Goal: Information Seeking & Learning: Learn about a topic

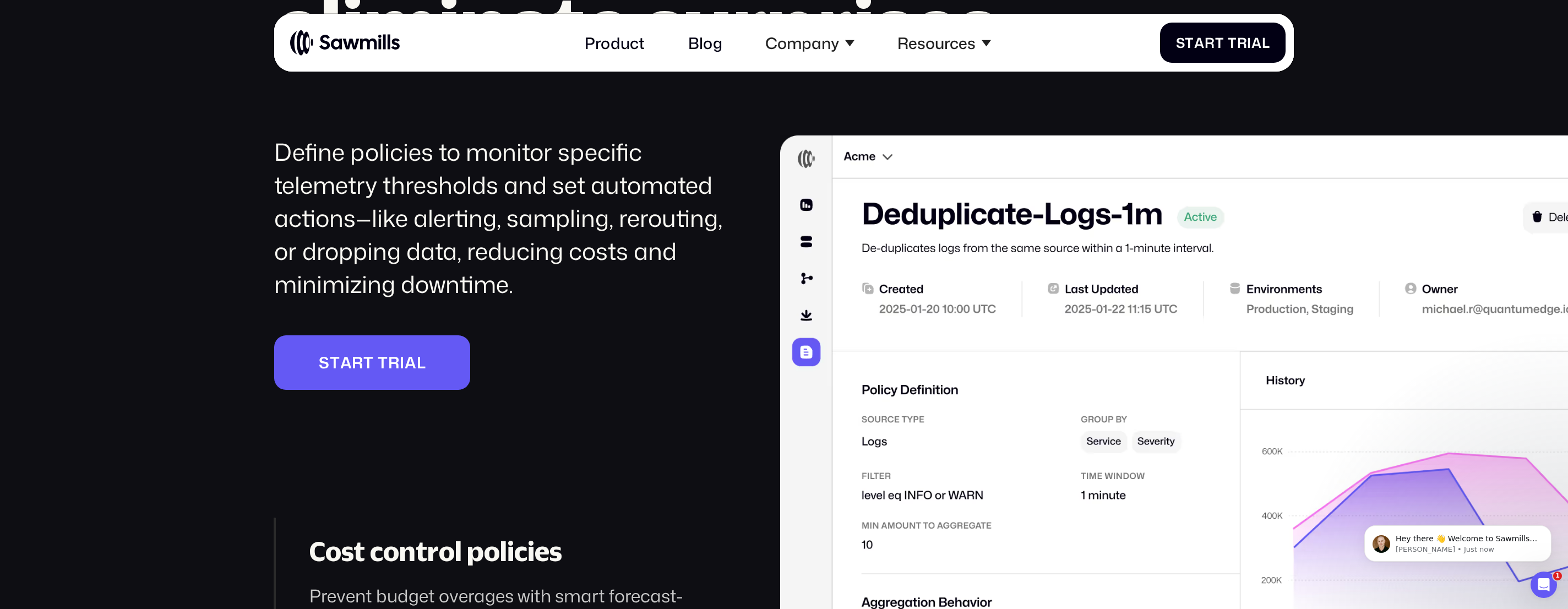
scroll to position [2636, 0]
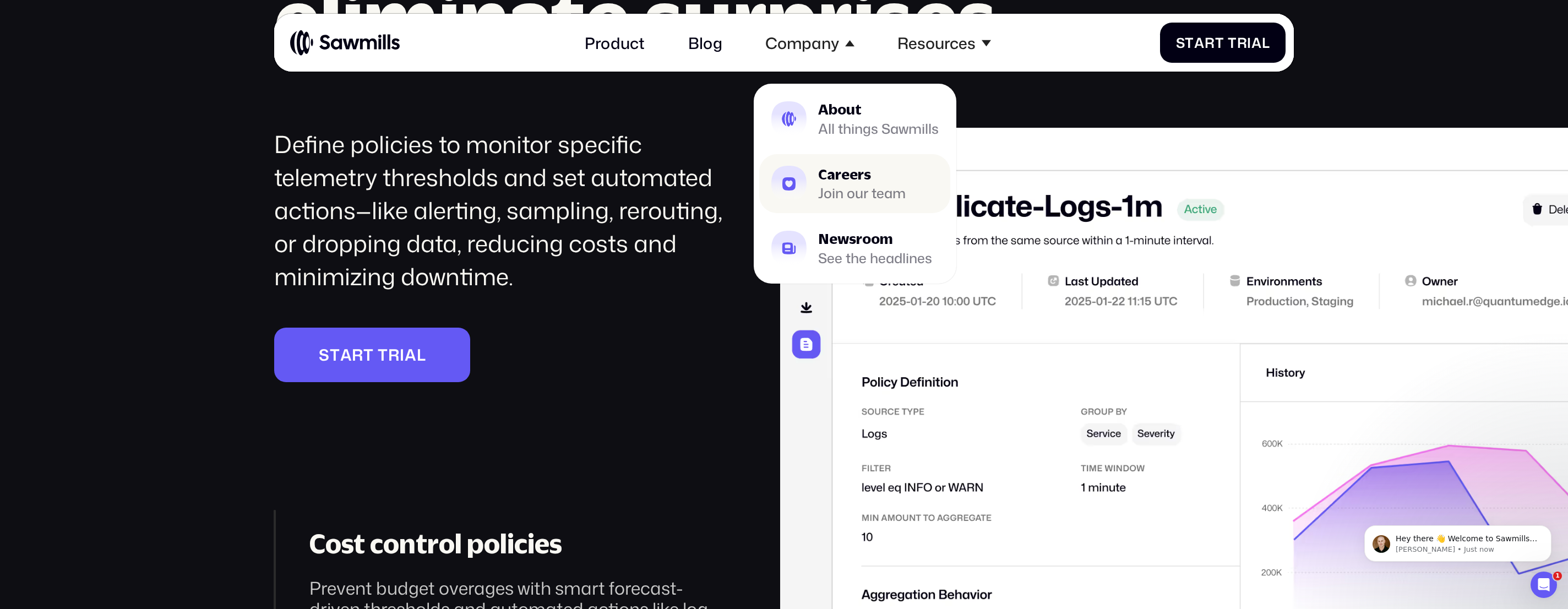
click at [861, 159] on link "Careers Join our team" at bounding box center [854, 183] width 191 height 59
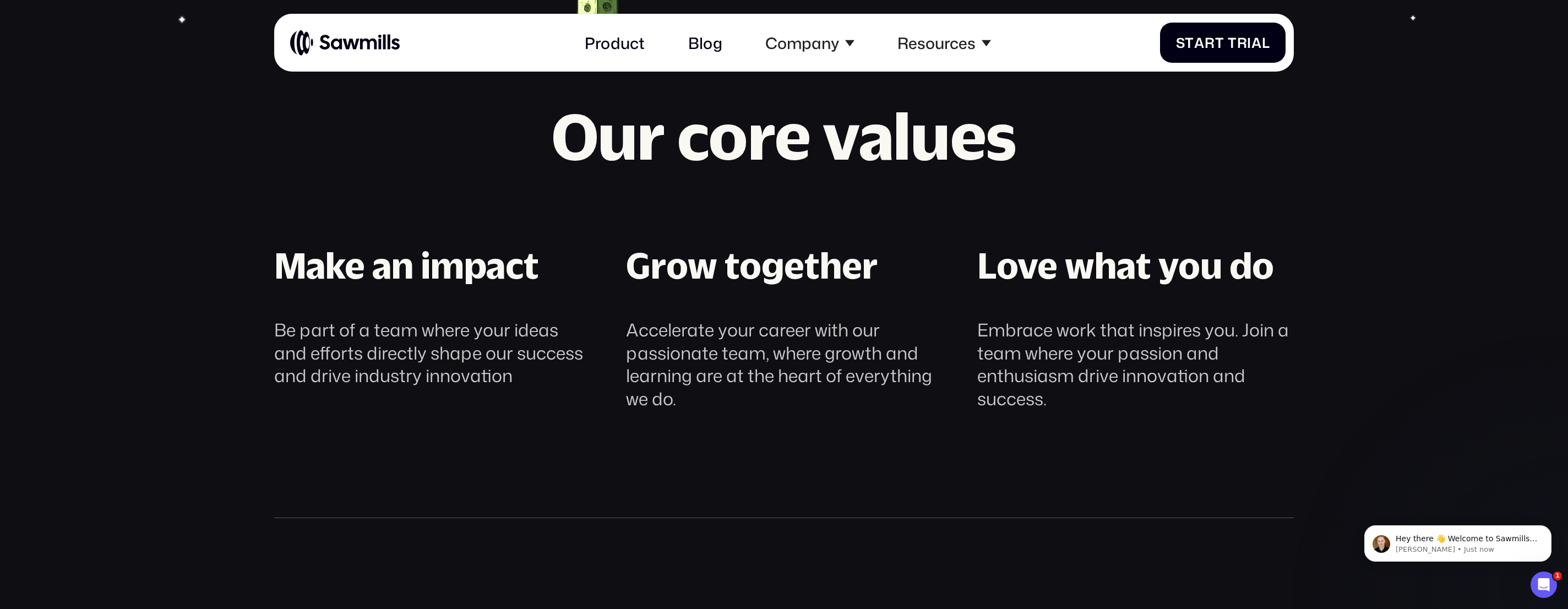
scroll to position [870, 0]
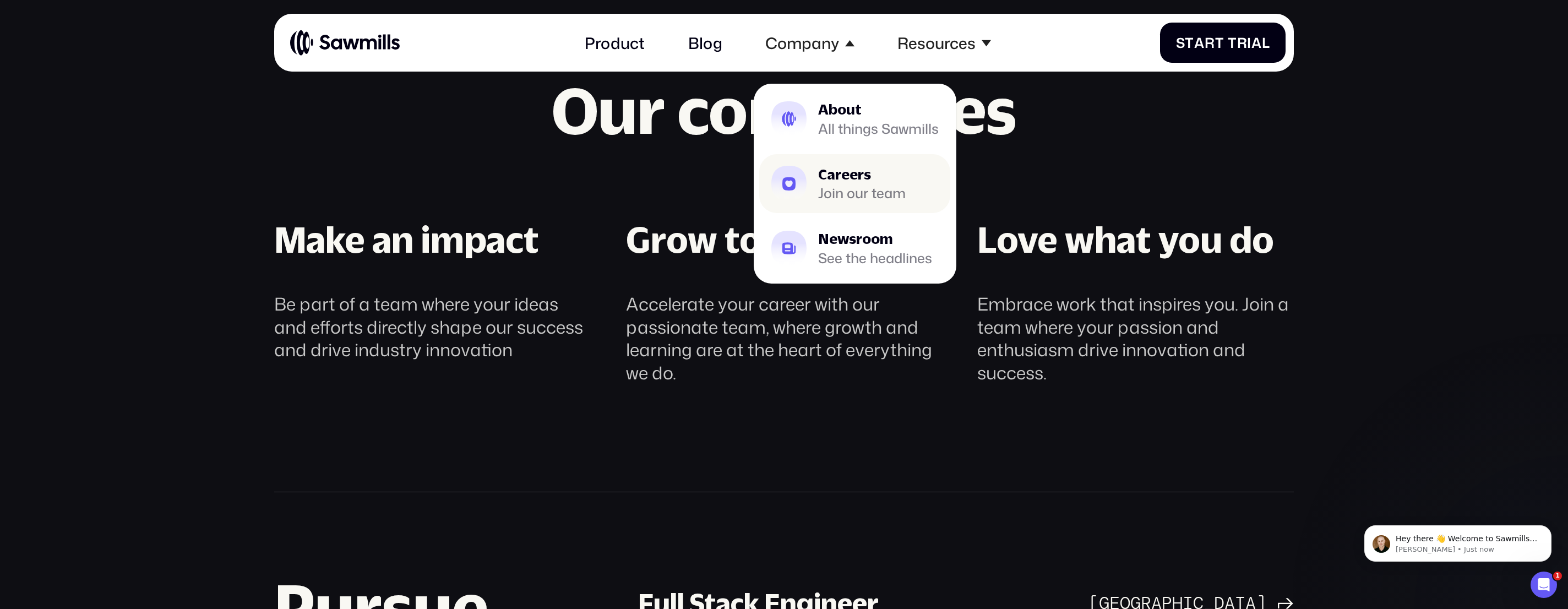
click at [854, 170] on div "Careers" at bounding box center [861, 174] width 87 height 14
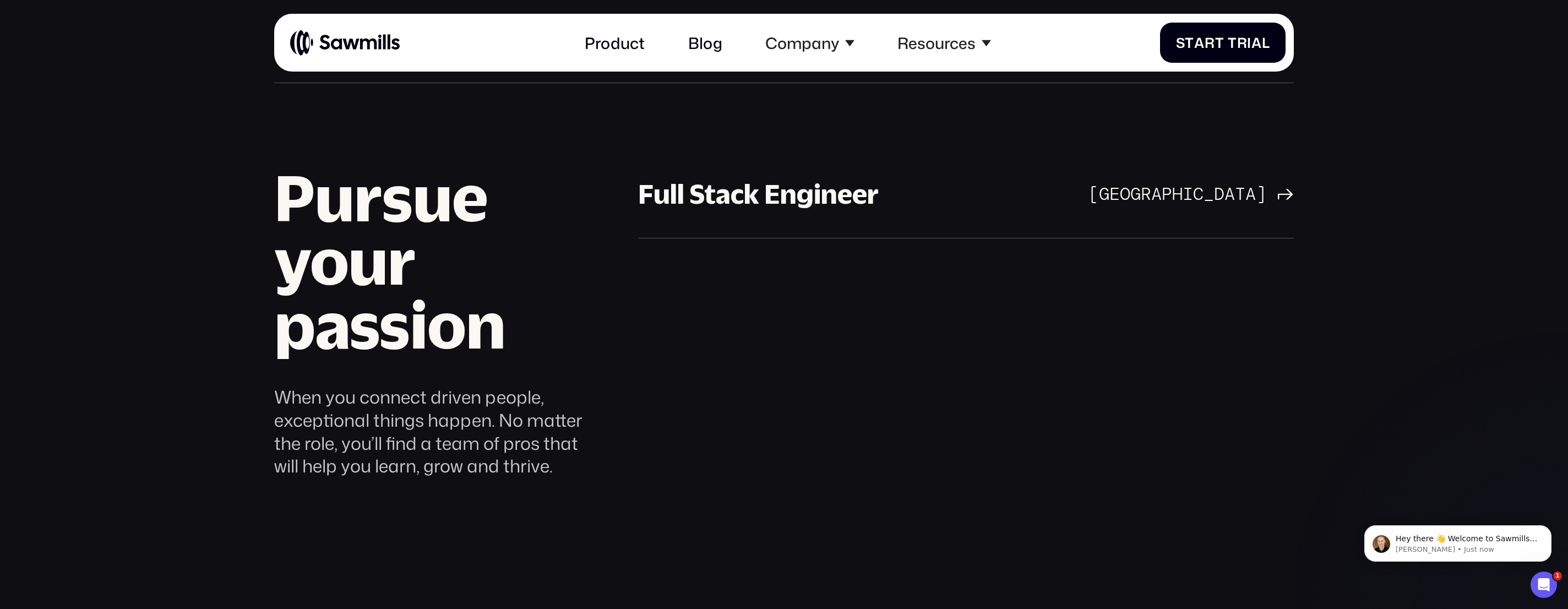
scroll to position [1272, 0]
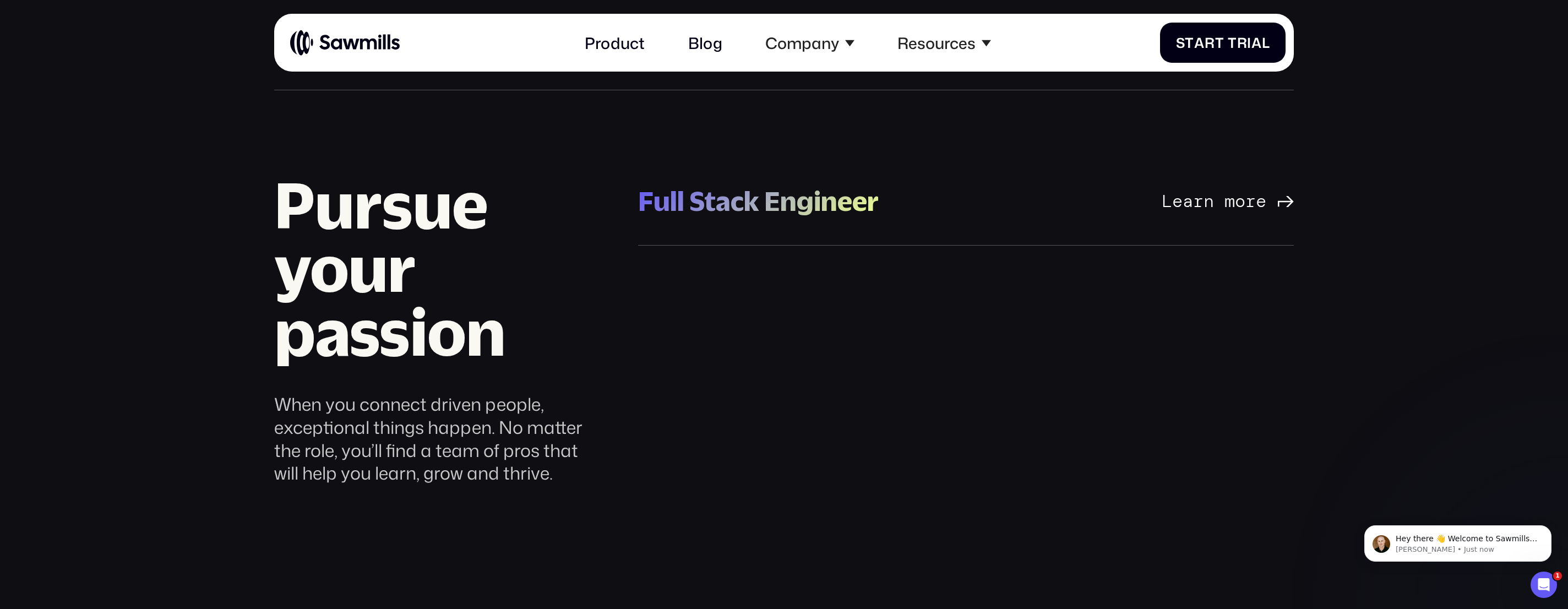
click at [780, 195] on div "Full Stack Engineer" at bounding box center [758, 201] width 241 height 35
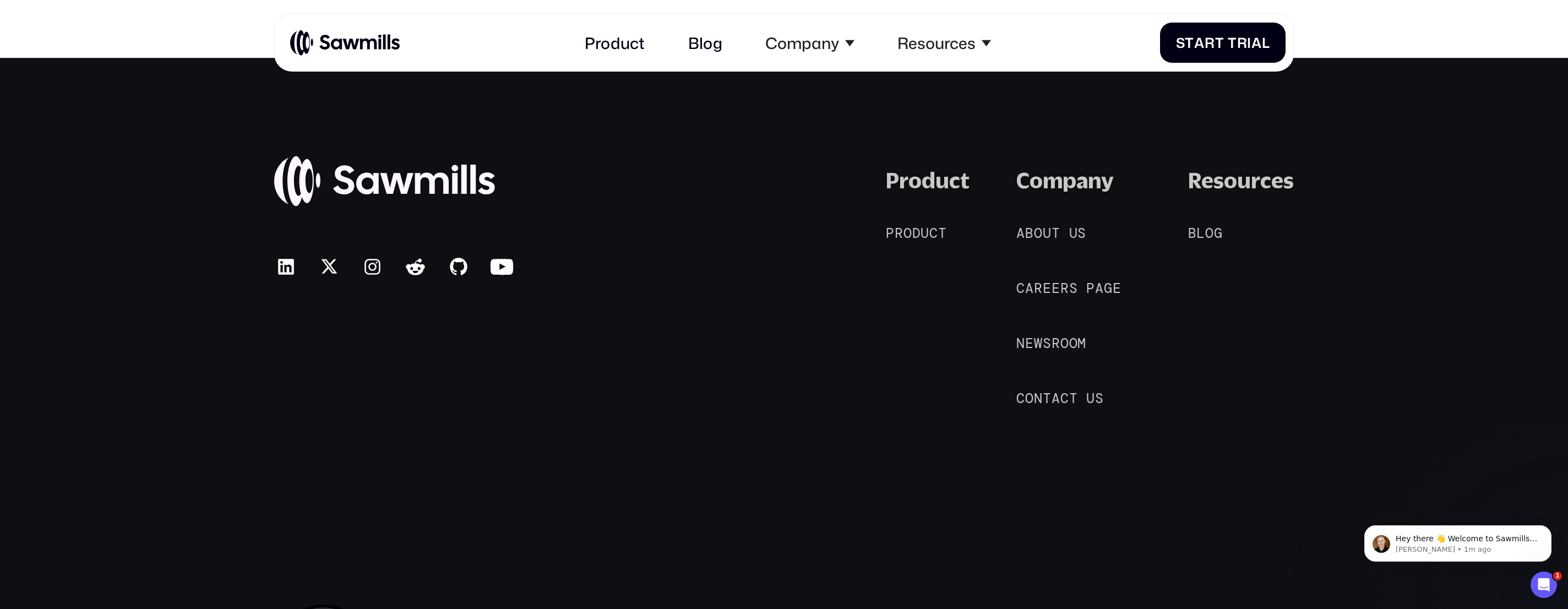
scroll to position [2332, 0]
click at [1037, 236] on span "o" at bounding box center [1038, 234] width 9 height 16
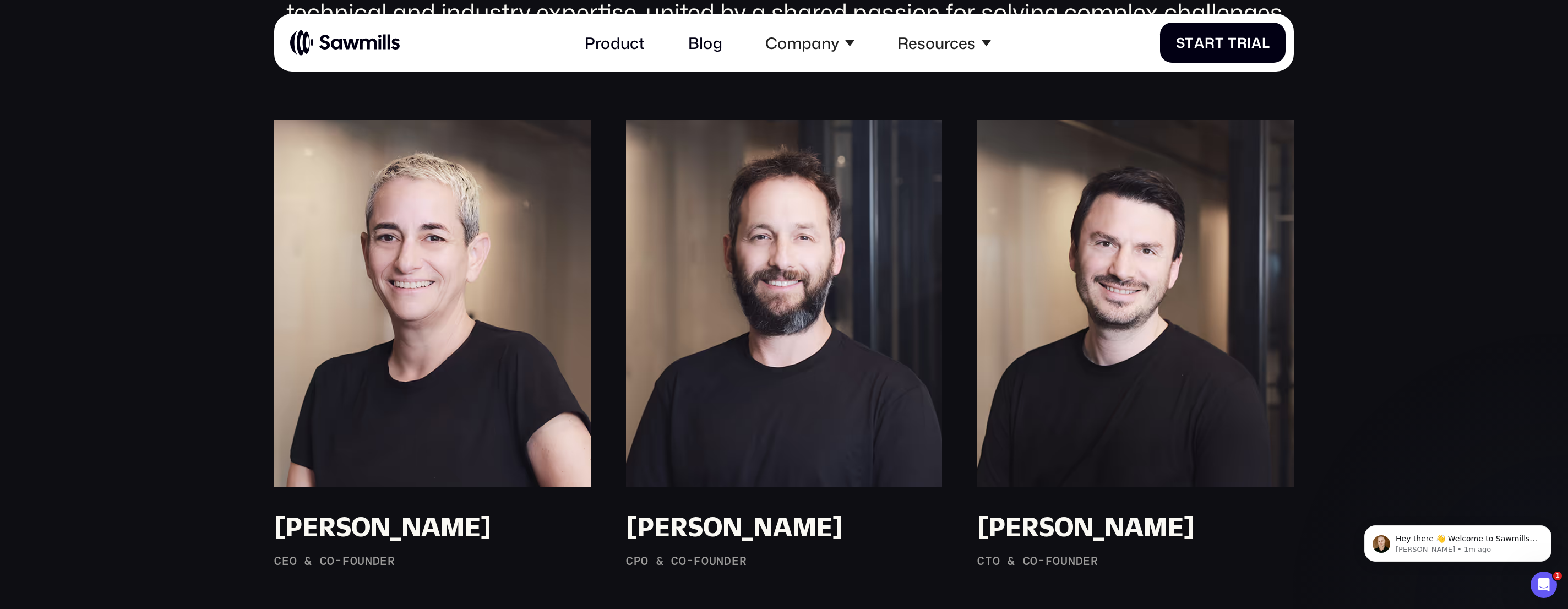
scroll to position [1372, 0]
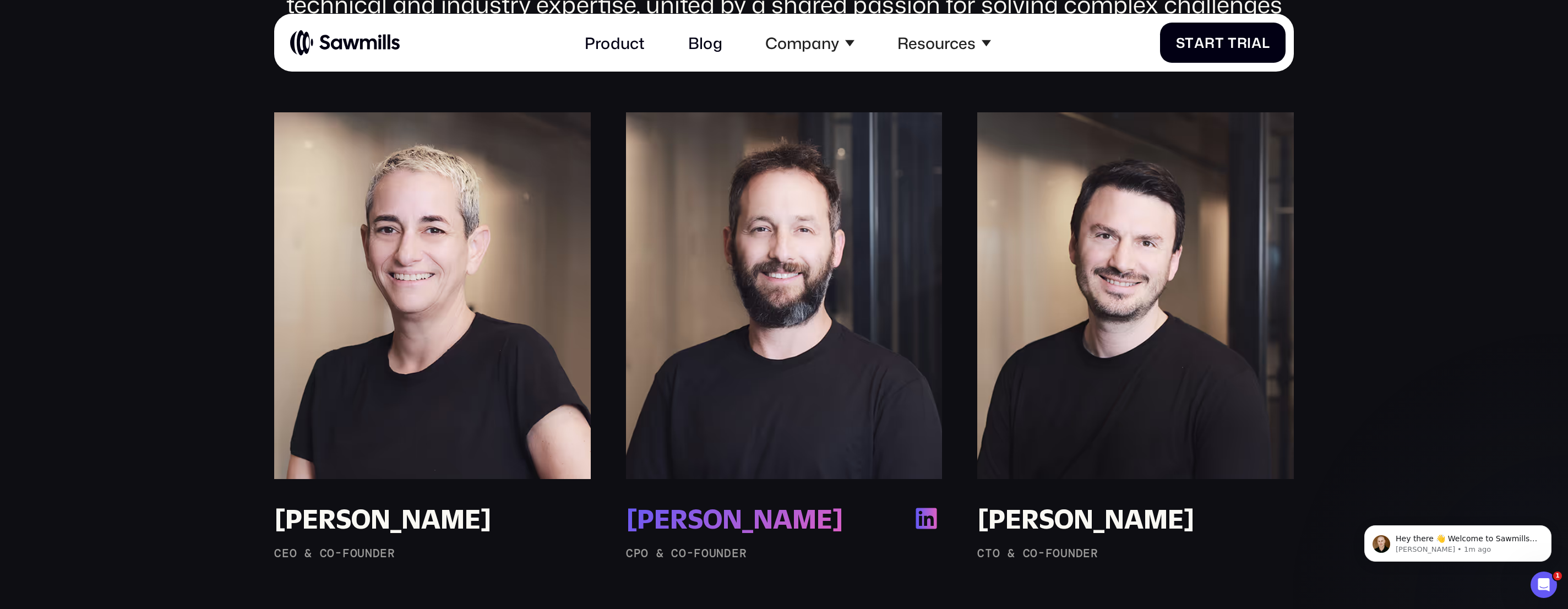
click at [870, 401] on img at bounding box center [784, 295] width 316 height 366
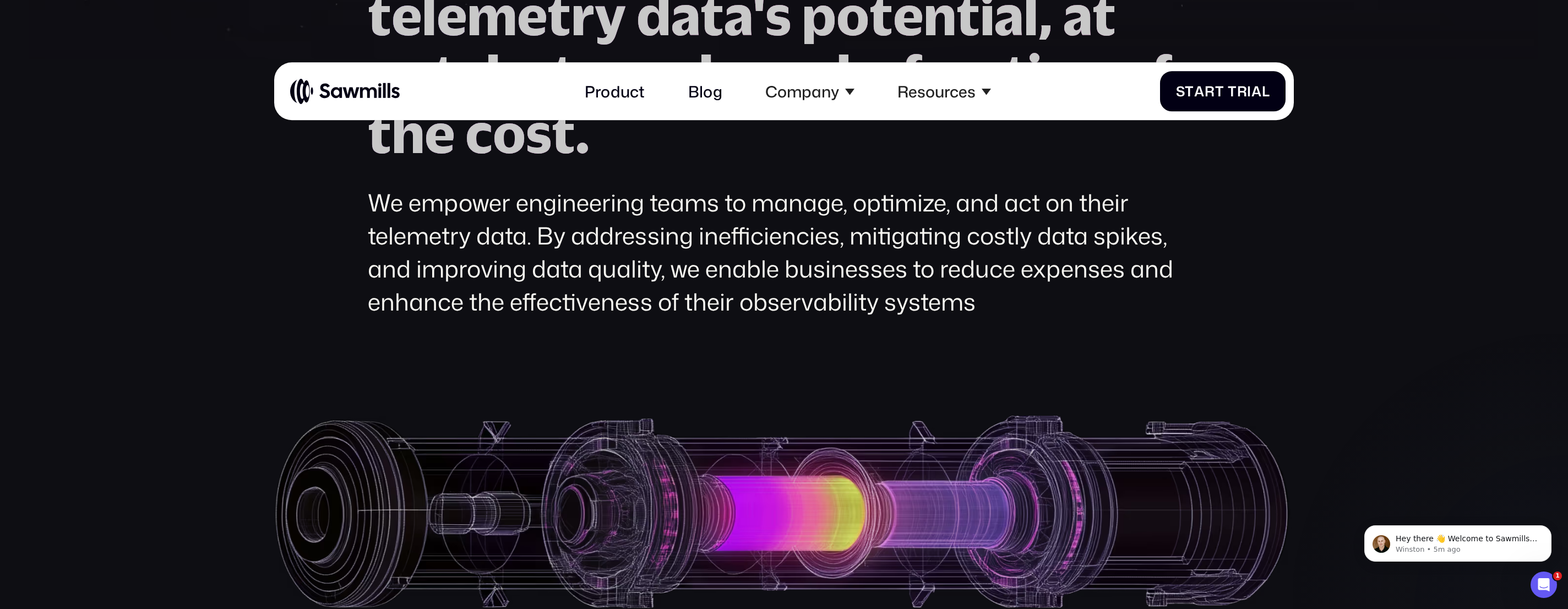
scroll to position [0, 0]
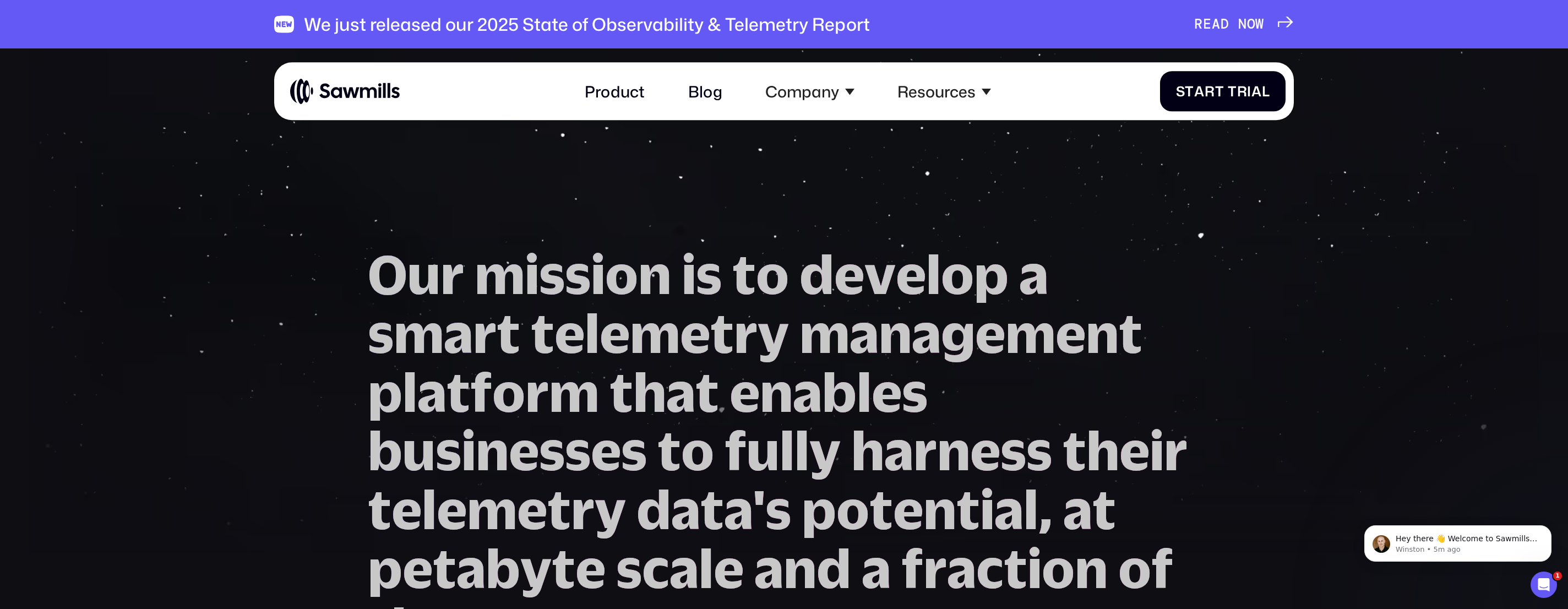
click at [387, 100] on img at bounding box center [345, 91] width 110 height 27
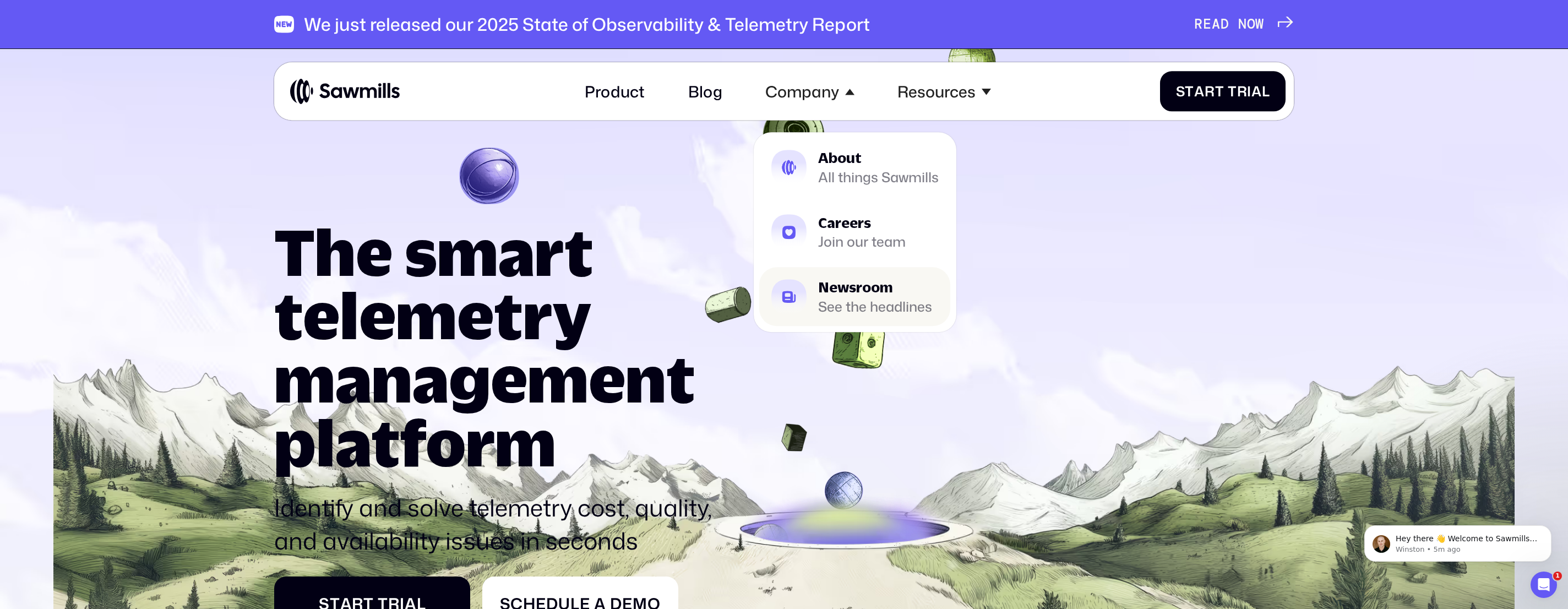
click at [848, 301] on div "See the headlines" at bounding box center [875, 307] width 114 height 12
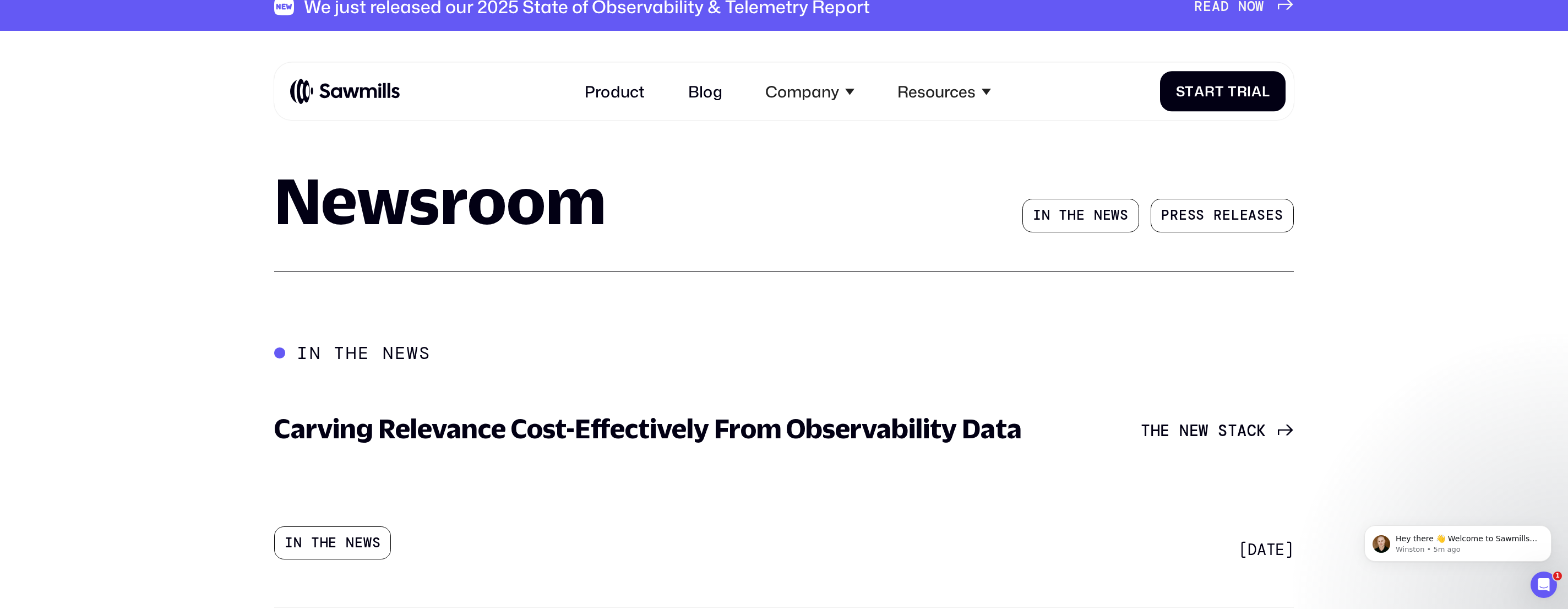
scroll to position [20, 0]
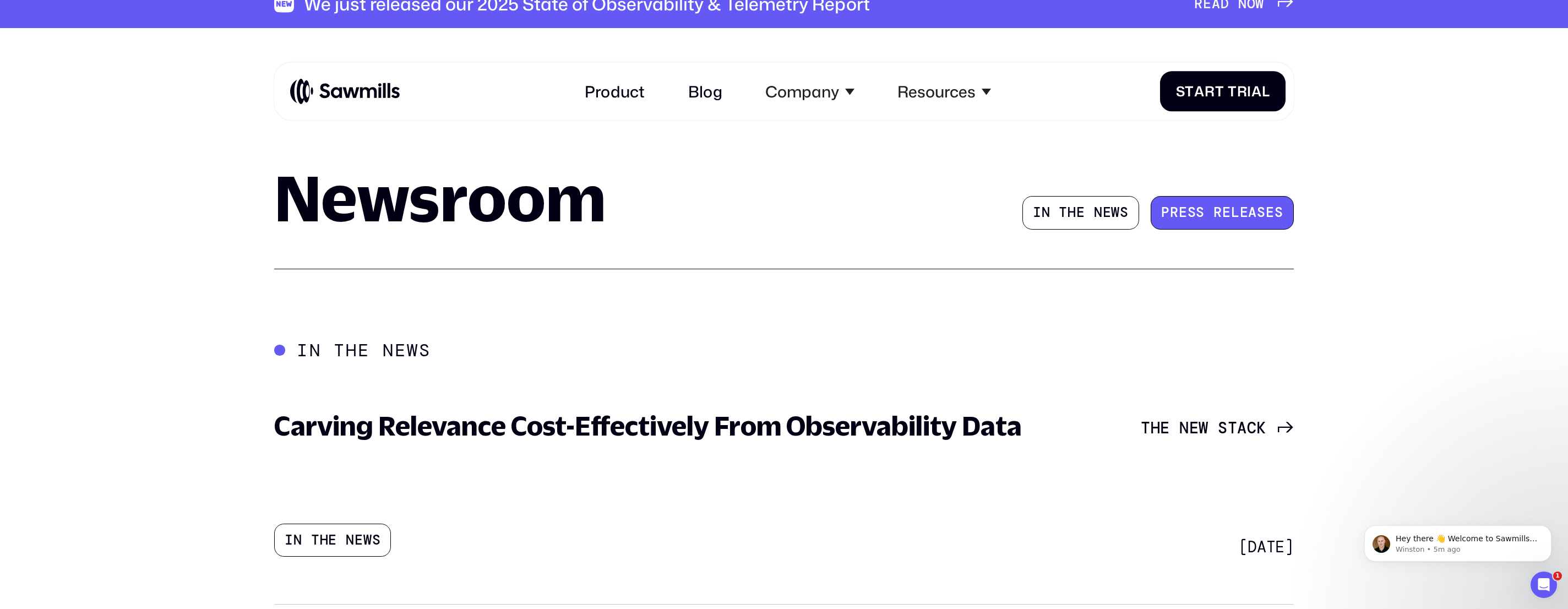
click at [1232, 204] on span "l" at bounding box center [1235, 196] width 9 height 16
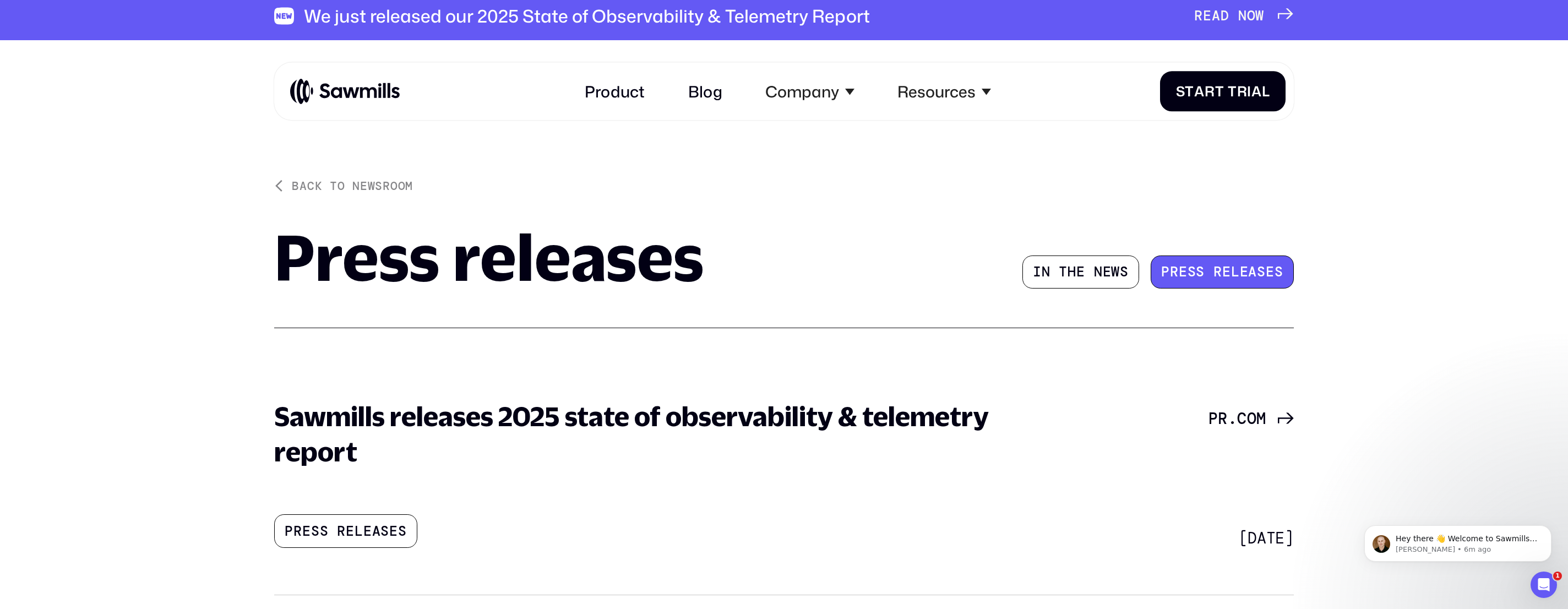
scroll to position [10, 0]
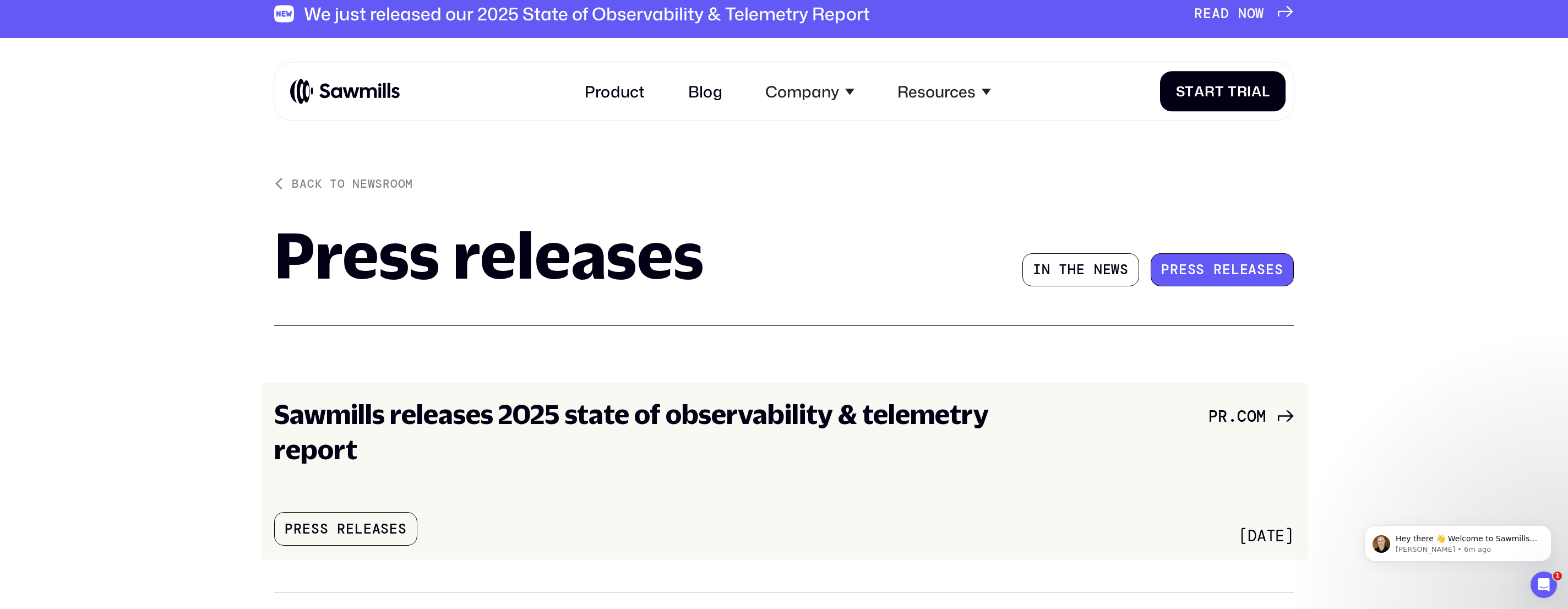
click at [745, 410] on h3 "Sawmills releases 2025 state of observability & telemetry report" at bounding box center [666, 432] width 784 height 70
